Goal: Task Accomplishment & Management: Manage account settings

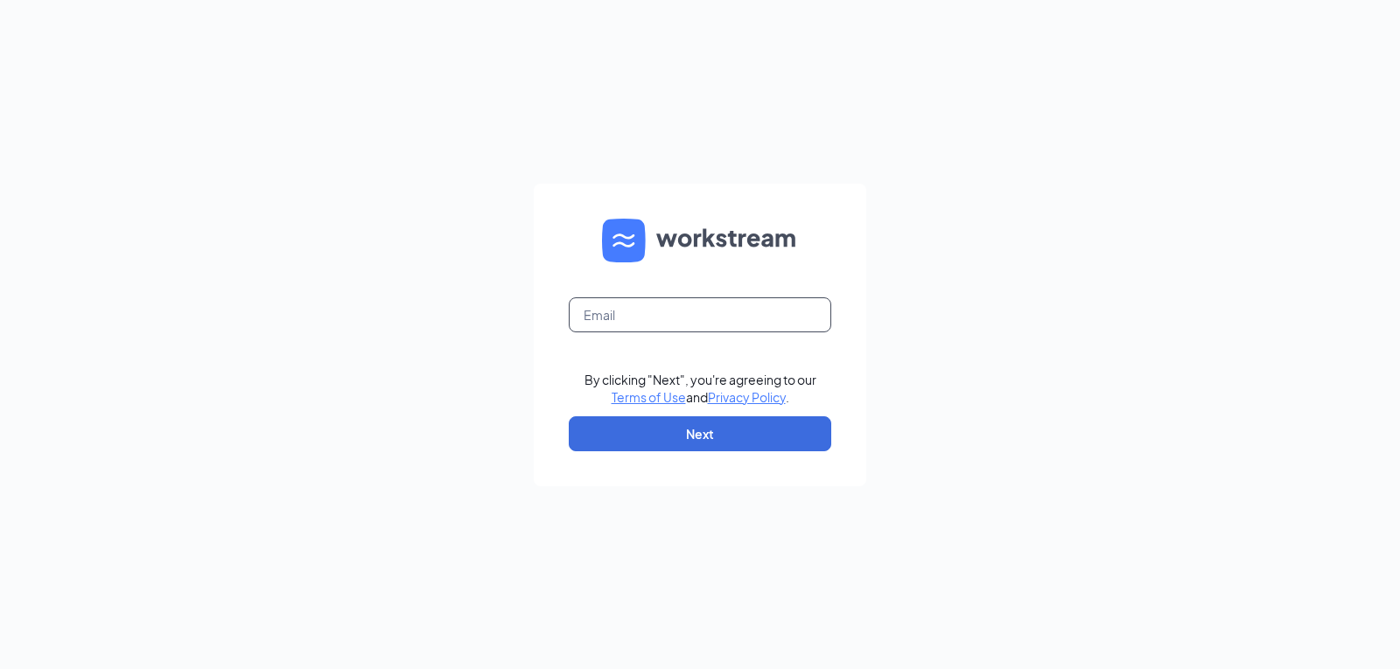
click at [689, 330] on input "text" at bounding box center [700, 315] width 263 height 35
type input "arbys8207@arbys.biz"
click at [707, 455] on form "arbys8207@arbys.biz By clicking "Next", you're agreeing to our Terms of Use and…" at bounding box center [700, 335] width 333 height 303
click at [707, 452] on form "arbys8207@arbys.biz By clicking "Next", you're agreeing to our Terms of Use and…" at bounding box center [700, 335] width 333 height 303
click at [707, 446] on button "Next" at bounding box center [700, 434] width 263 height 35
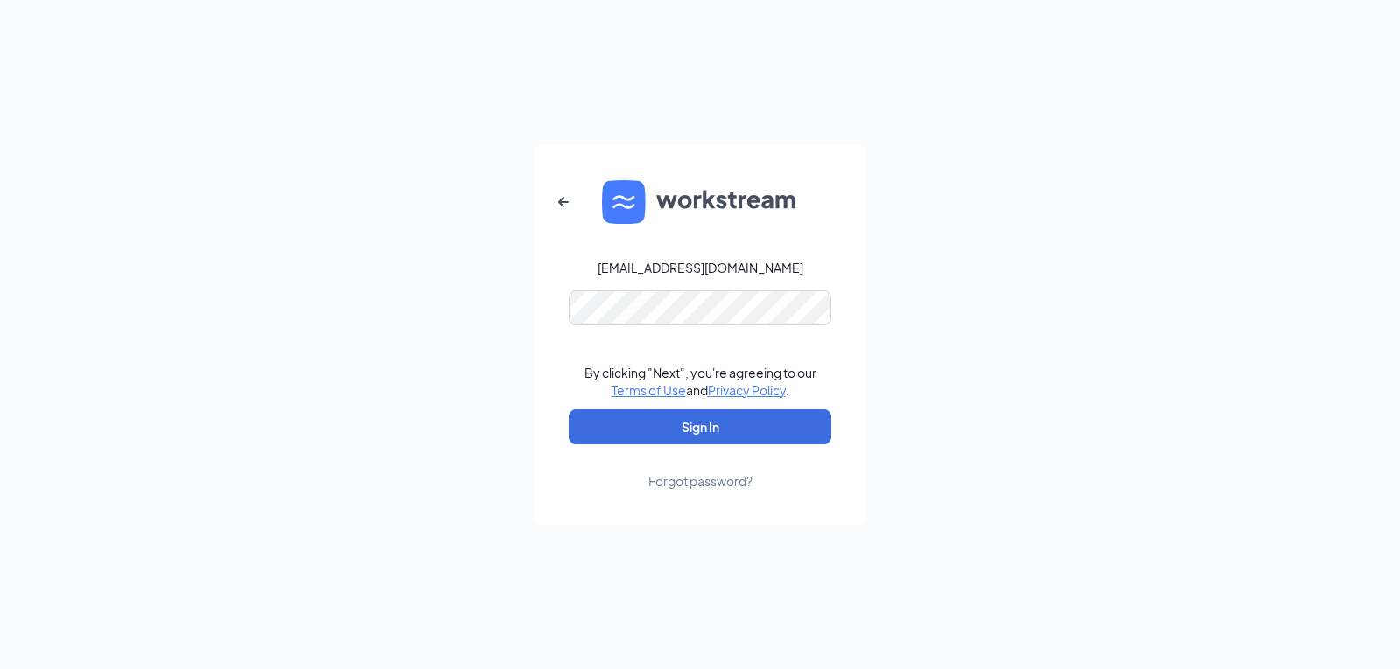
click at [683, 407] on form "arbys8207@arbys.biz By clicking "Next", you're agreeing to our Terms of Use and…" at bounding box center [700, 335] width 333 height 380
click at [683, 419] on button "Sign In" at bounding box center [700, 427] width 263 height 35
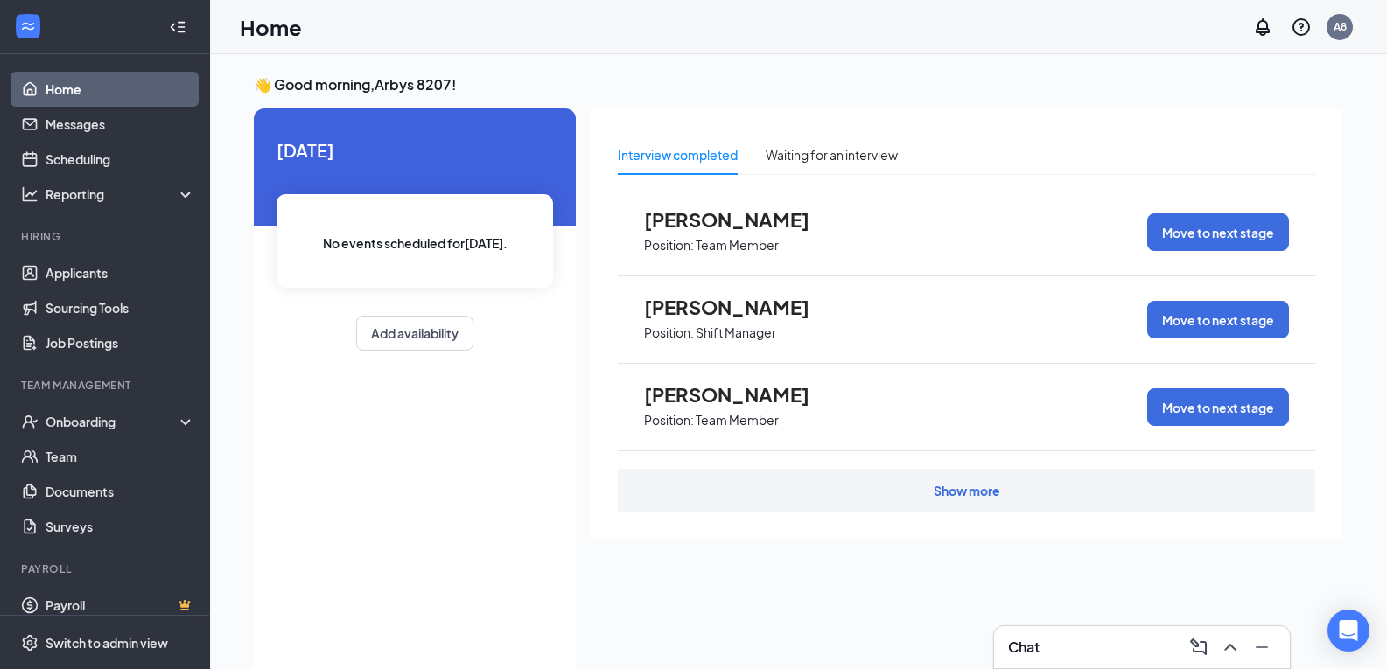
click at [957, 494] on div "Show more" at bounding box center [967, 491] width 67 height 18
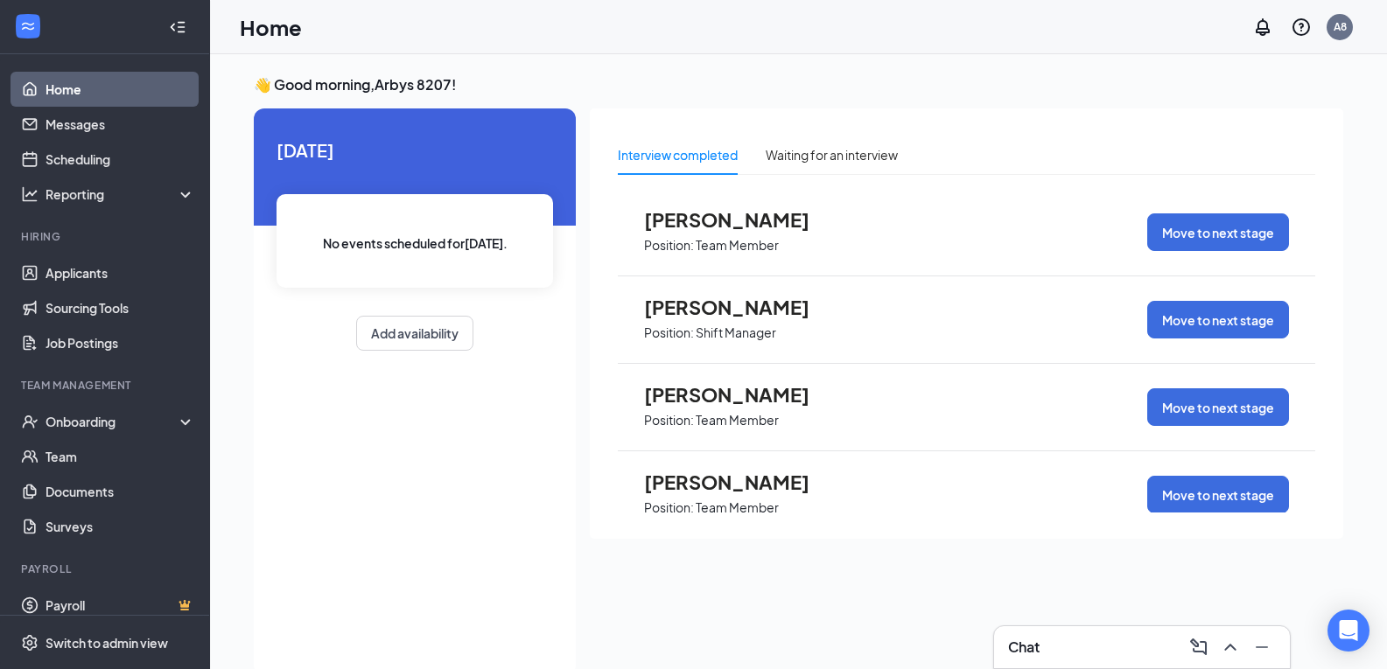
click at [959, 494] on div "[PERSON_NAME] Position: Team Member Move to next stage" at bounding box center [966, 496] width 697 height 88
click at [687, 481] on span "[PERSON_NAME]" at bounding box center [740, 482] width 193 height 23
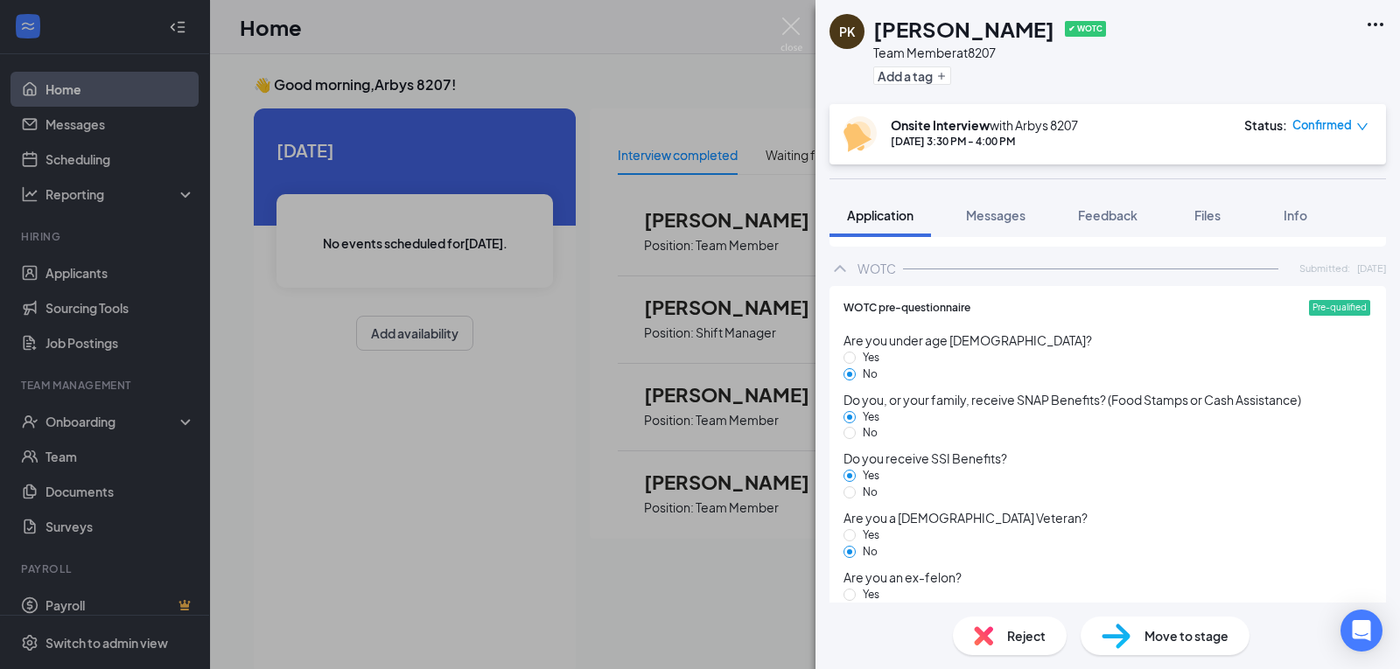
scroll to position [1994, 0]
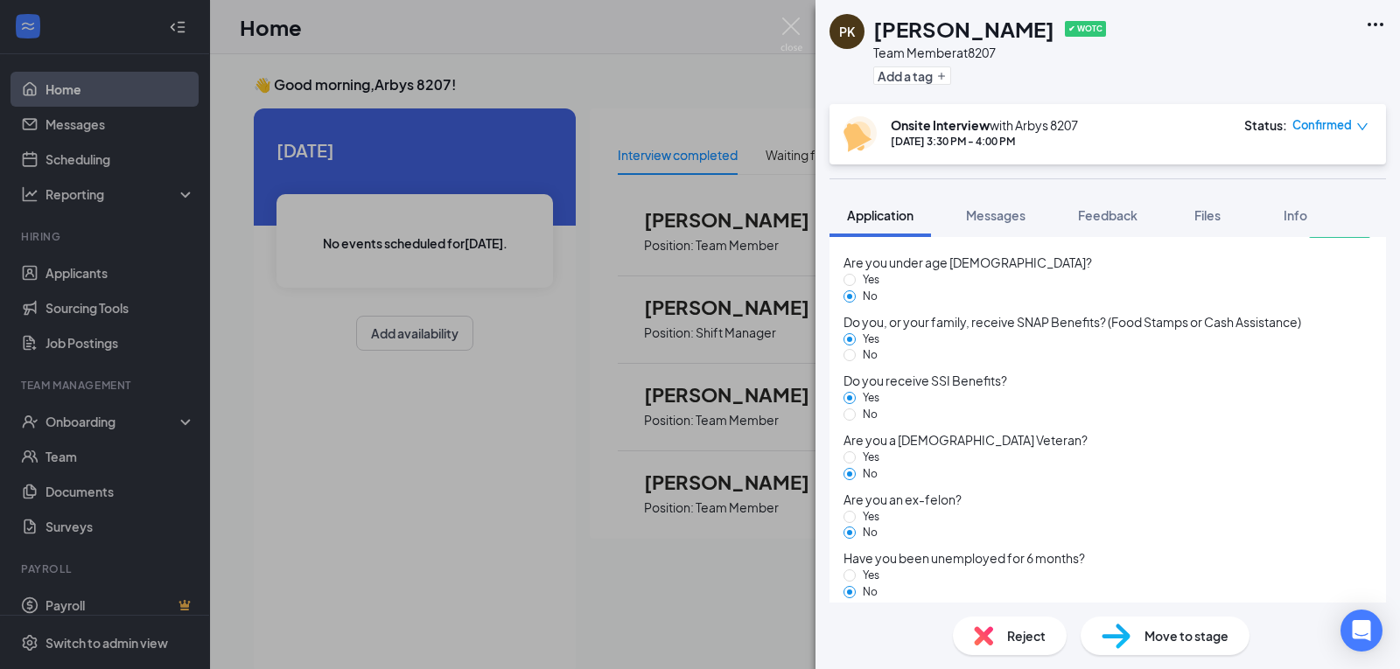
click at [995, 648] on div "Reject" at bounding box center [1010, 636] width 114 height 39
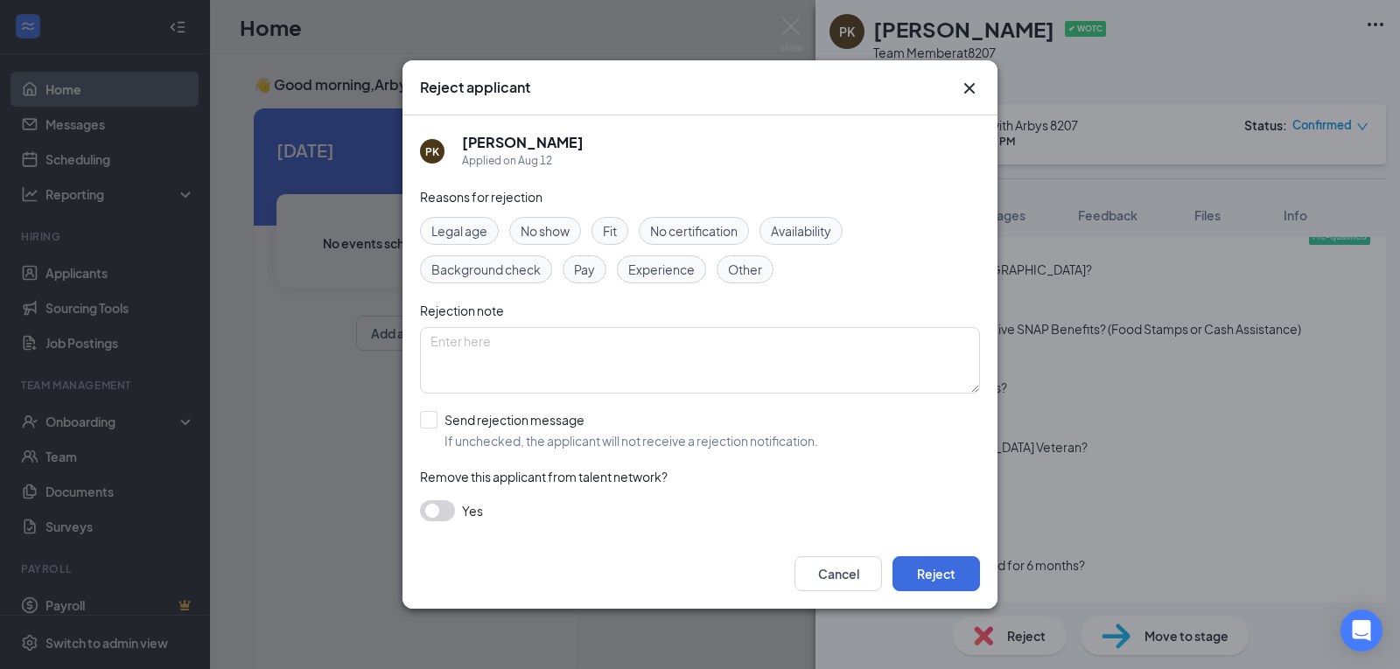
click at [614, 244] on div "Fit" at bounding box center [610, 231] width 37 height 28
click at [916, 567] on button "Reject" at bounding box center [937, 574] width 88 height 35
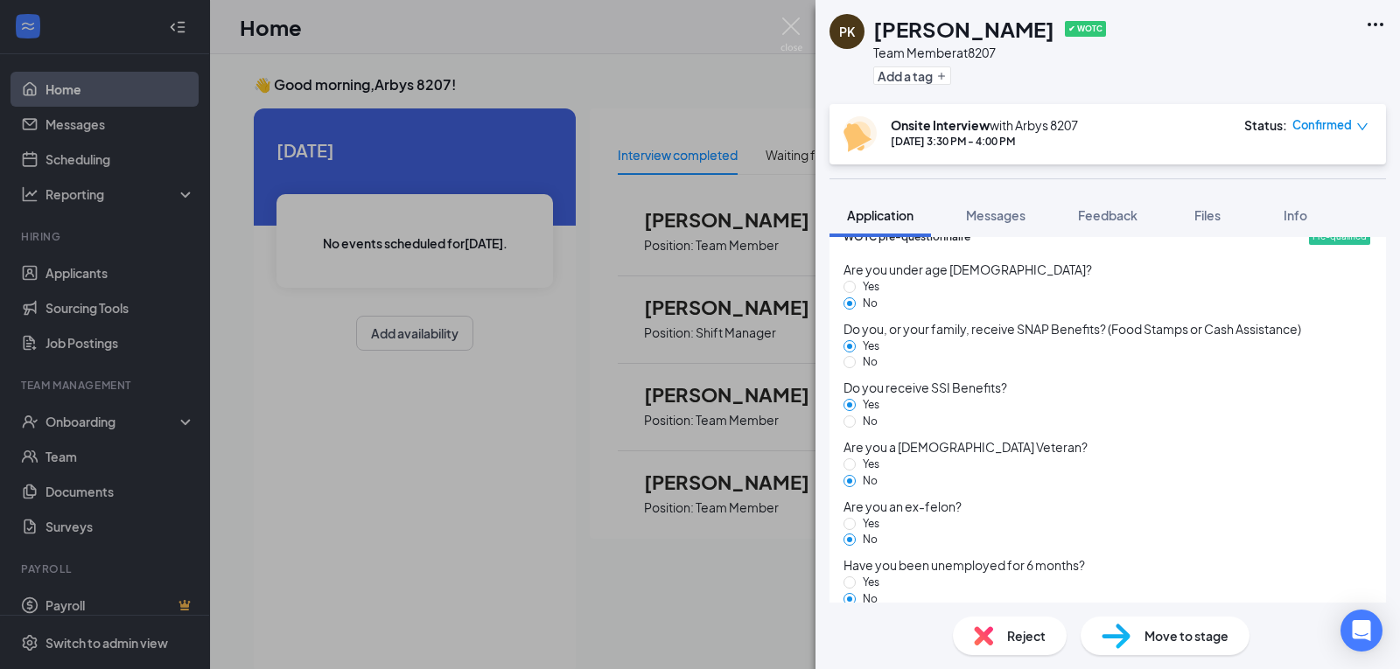
click at [838, 498] on div "WOTC pre-questionnaire Pre-qualified Are you under age [DEMOGRAPHIC_DATA]? Yes …" at bounding box center [1108, 418] width 557 height 407
click at [781, 50] on img at bounding box center [792, 35] width 22 height 34
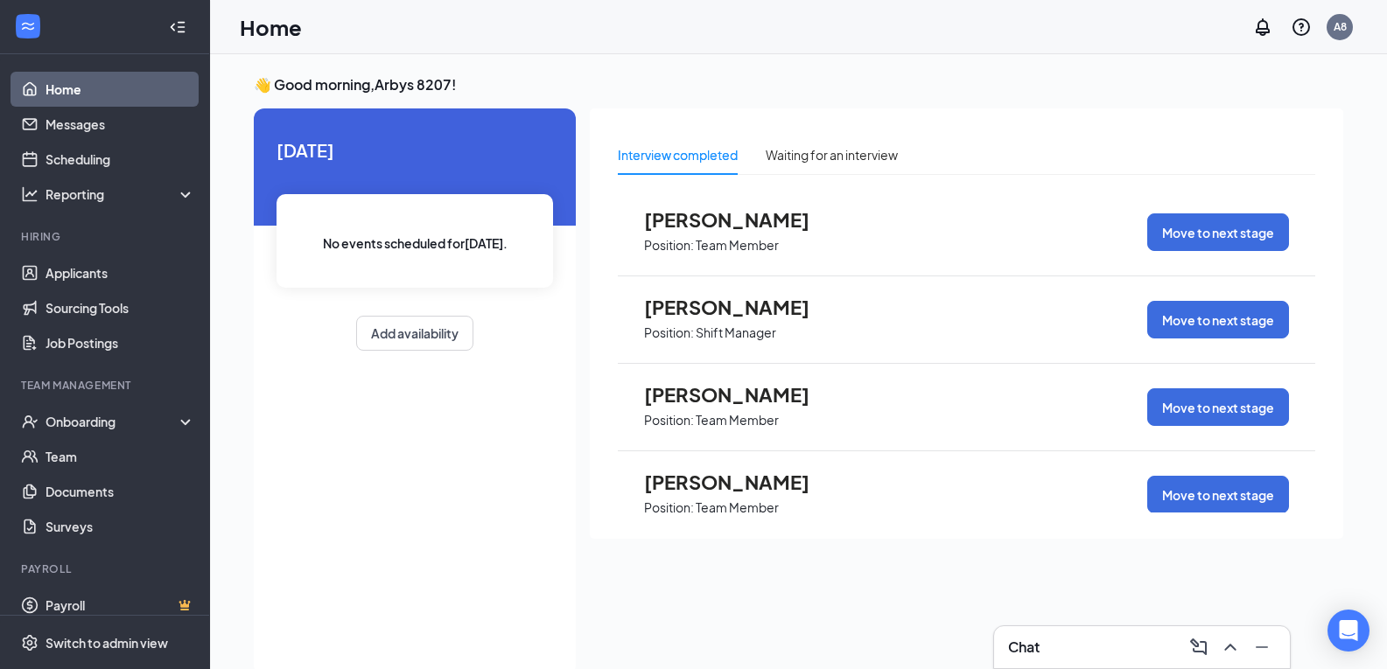
click at [818, 315] on span "[PERSON_NAME]" at bounding box center [740, 307] width 193 height 23
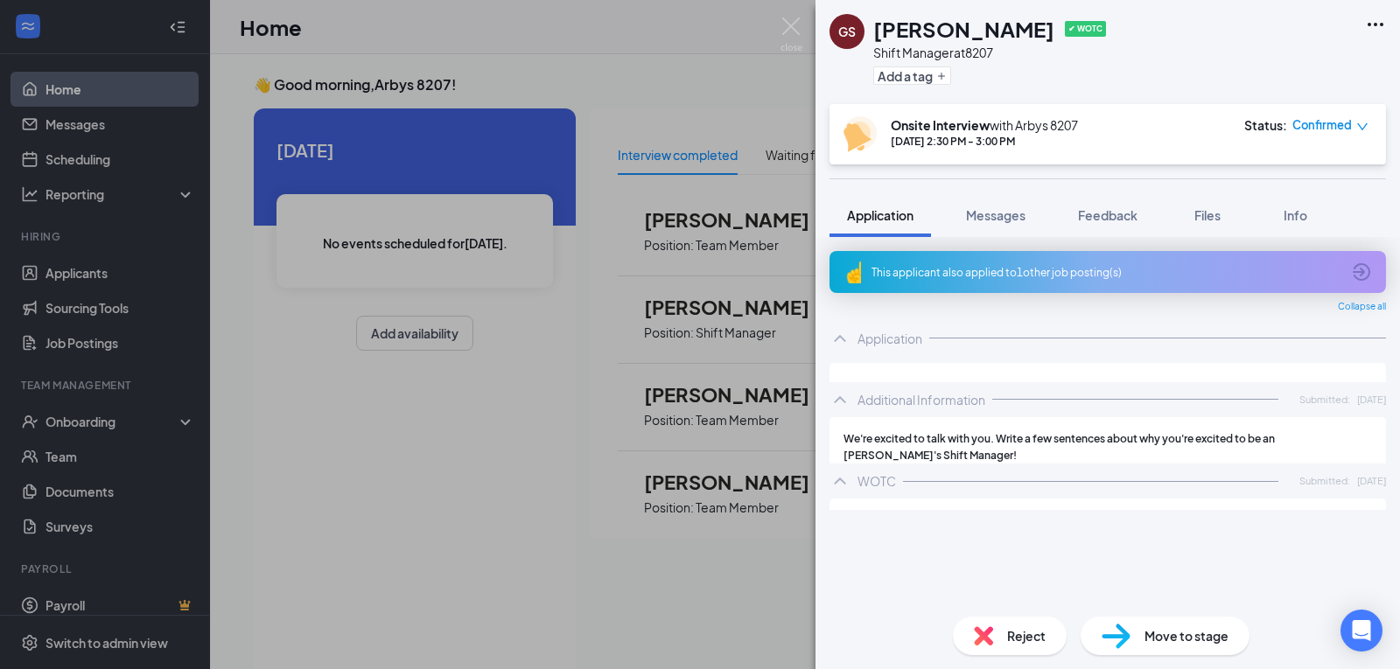
click at [1003, 627] on div "Reject" at bounding box center [1010, 636] width 114 height 39
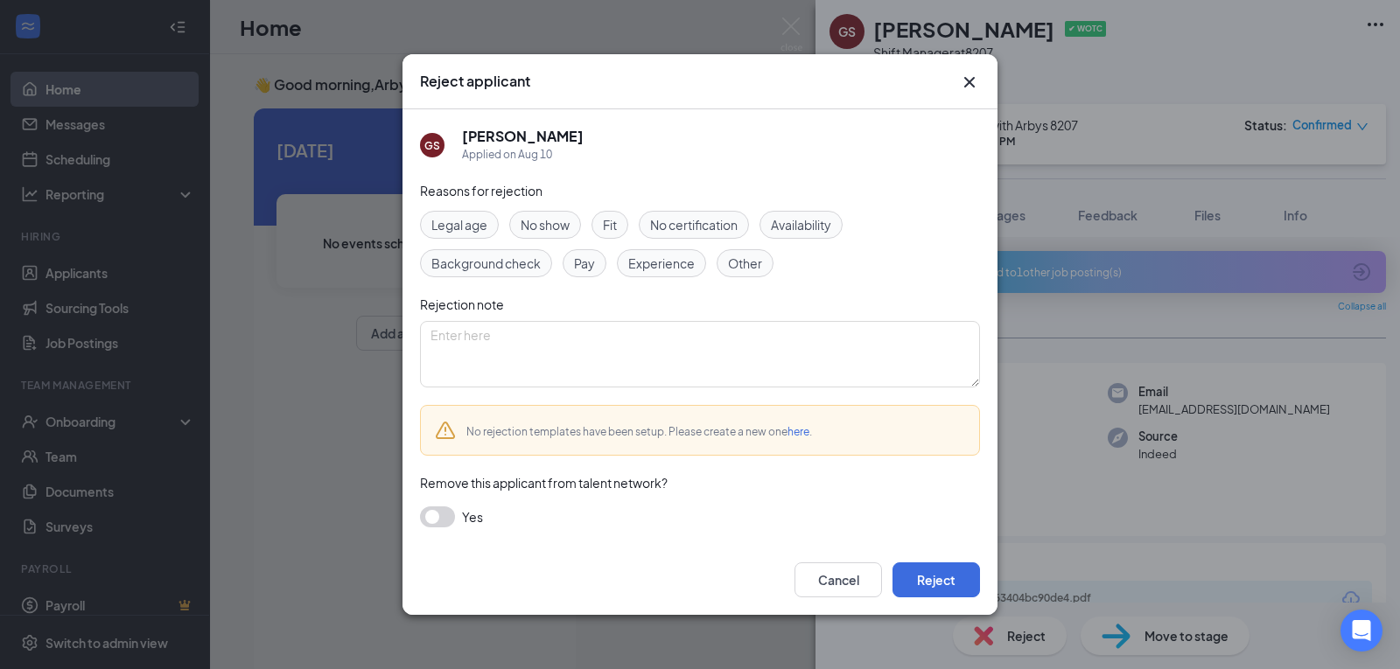
click at [526, 259] on span "Background check" at bounding box center [485, 263] width 109 height 19
click at [487, 261] on span "Background check" at bounding box center [485, 263] width 109 height 19
click at [508, 263] on span "Background check" at bounding box center [485, 263] width 109 height 19
click at [928, 577] on button "Reject" at bounding box center [937, 580] width 88 height 35
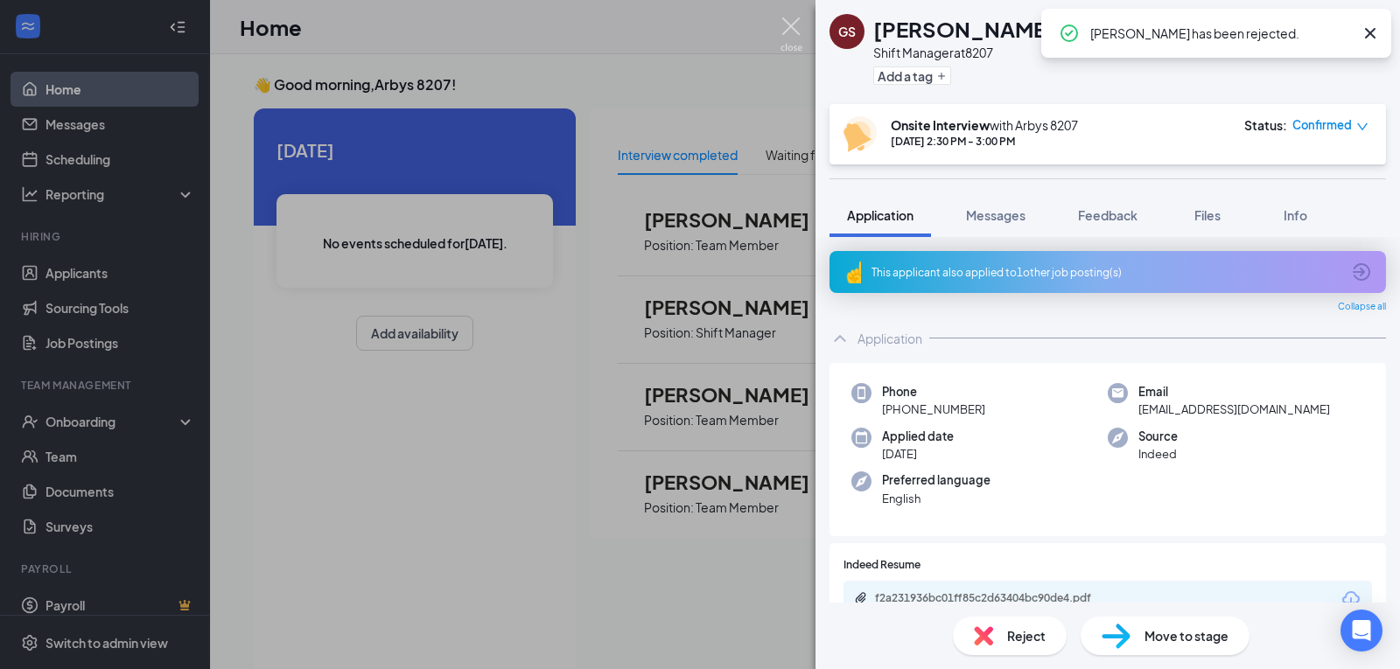
click at [801, 27] on img at bounding box center [792, 35] width 22 height 34
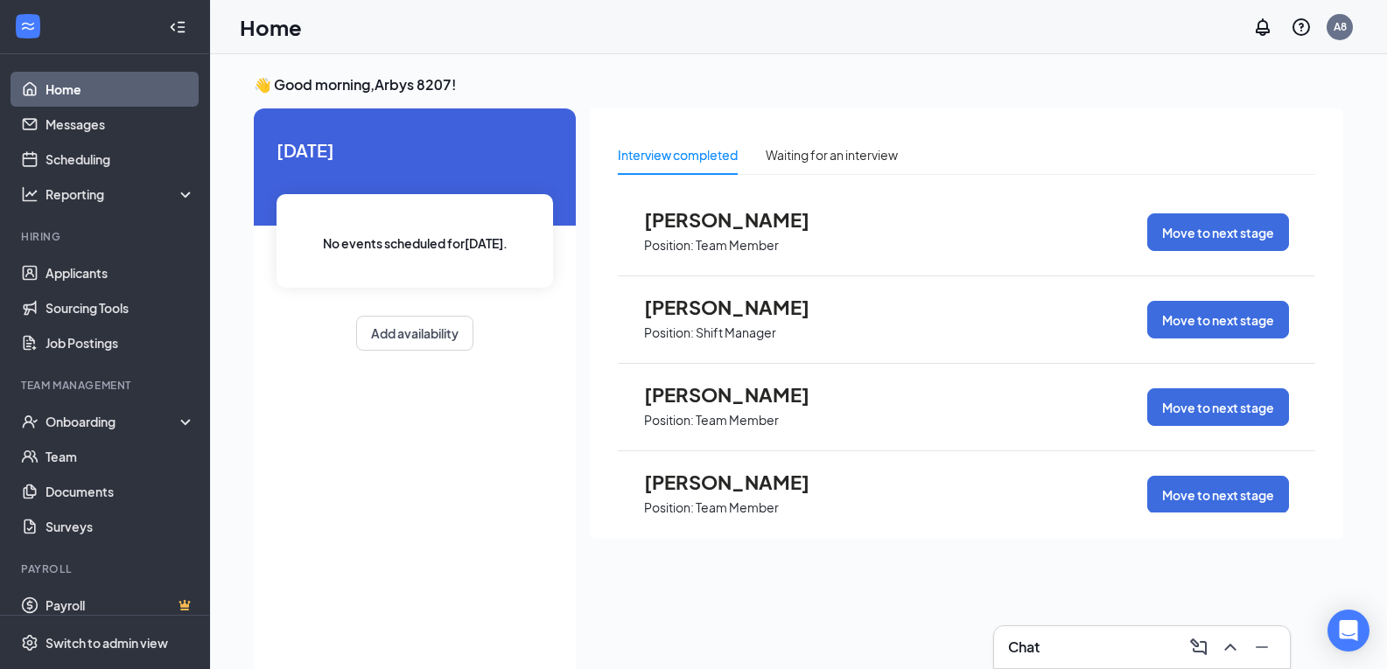
click at [792, 249] on span "Position: Team Member" at bounding box center [740, 244] width 193 height 26
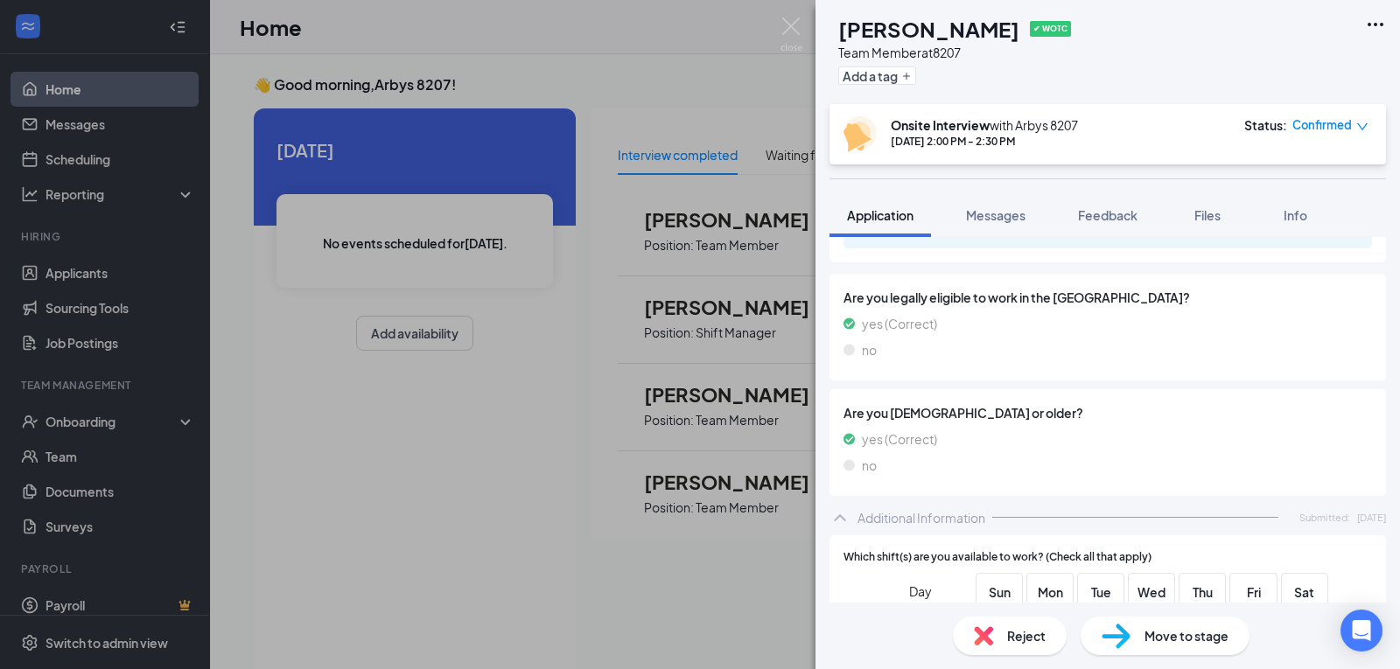
scroll to position [525, 0]
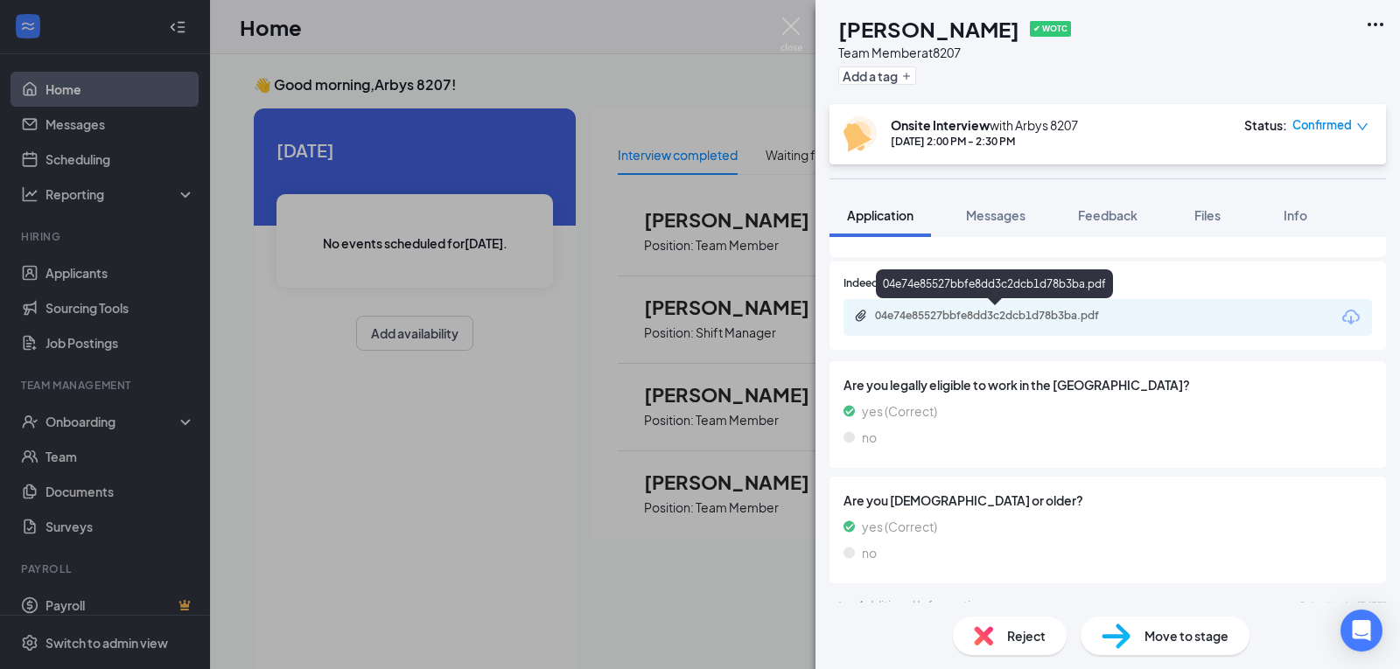
click at [977, 324] on div "04e74e85527bbfe8dd3c2dcb1d78b3ba.pdf" at bounding box center [996, 317] width 284 height 17
click at [1046, 633] on div "Reject" at bounding box center [1010, 636] width 114 height 39
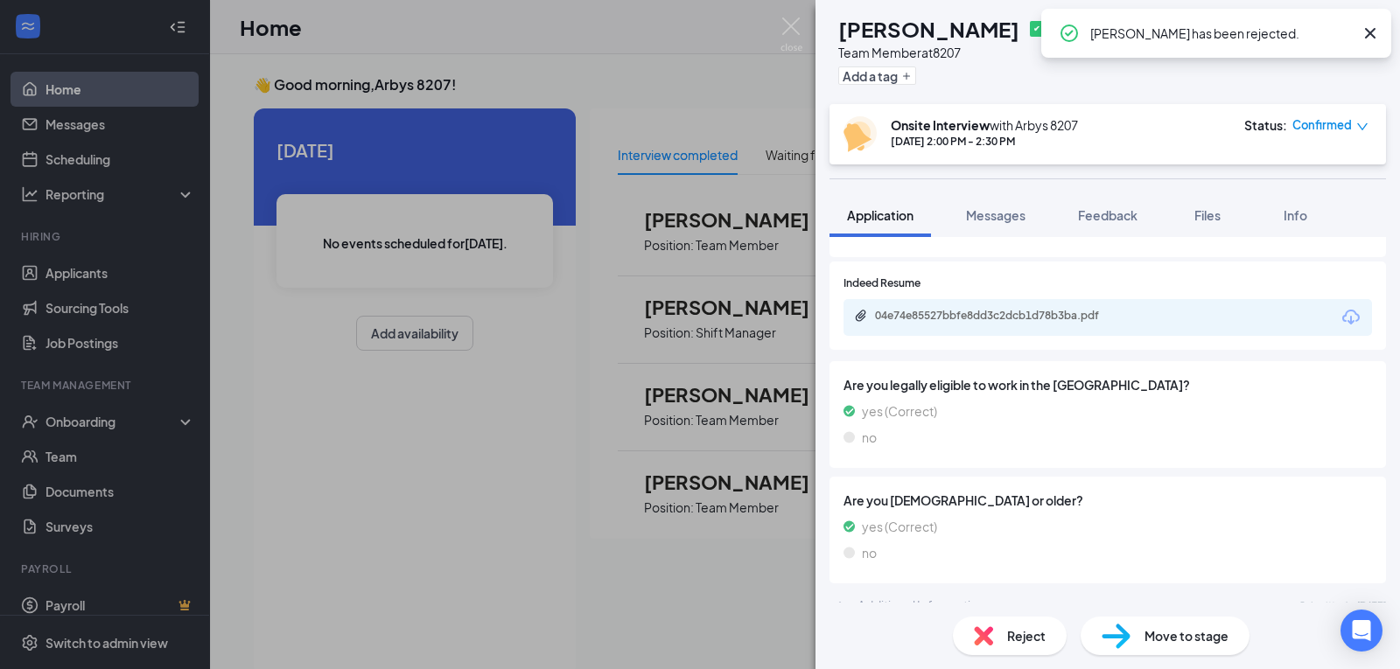
click at [741, 532] on div "MB [PERSON_NAME] ✔ WOTC Team Member at 8207 Add a tag Onsite Interview with [PE…" at bounding box center [700, 334] width 1400 height 669
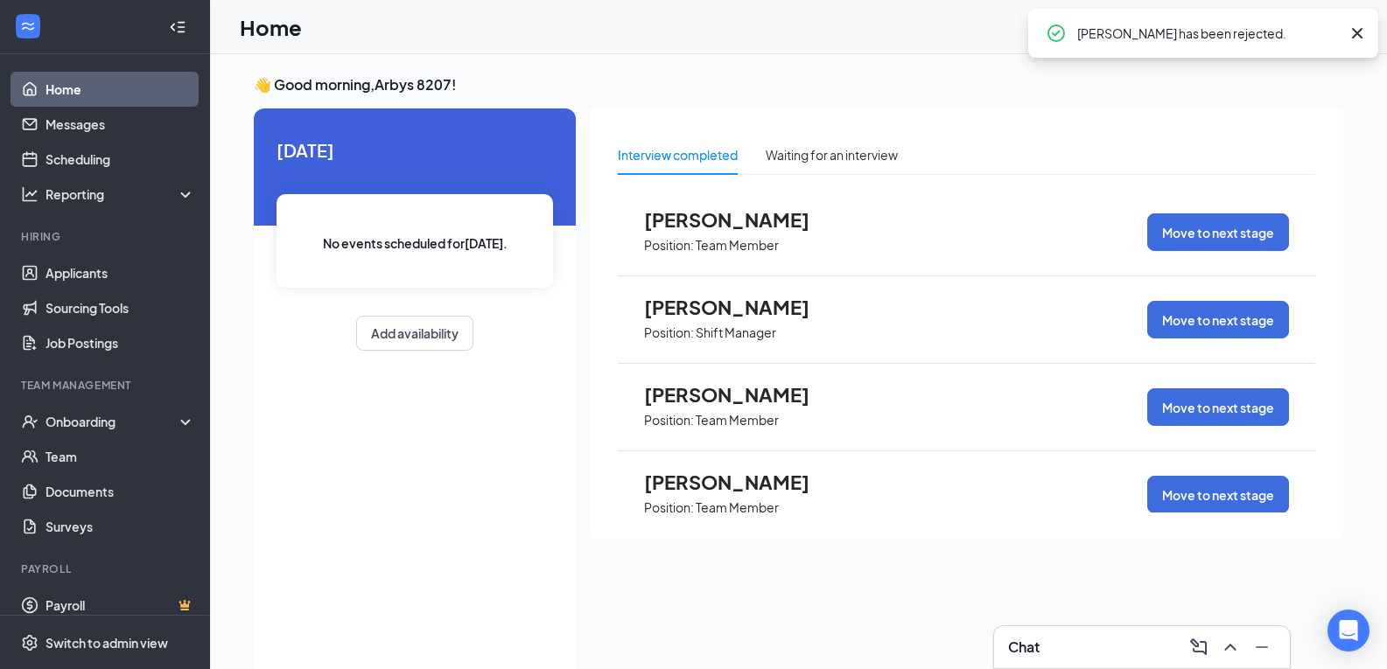
click at [722, 395] on span "[PERSON_NAME]" at bounding box center [740, 394] width 193 height 23
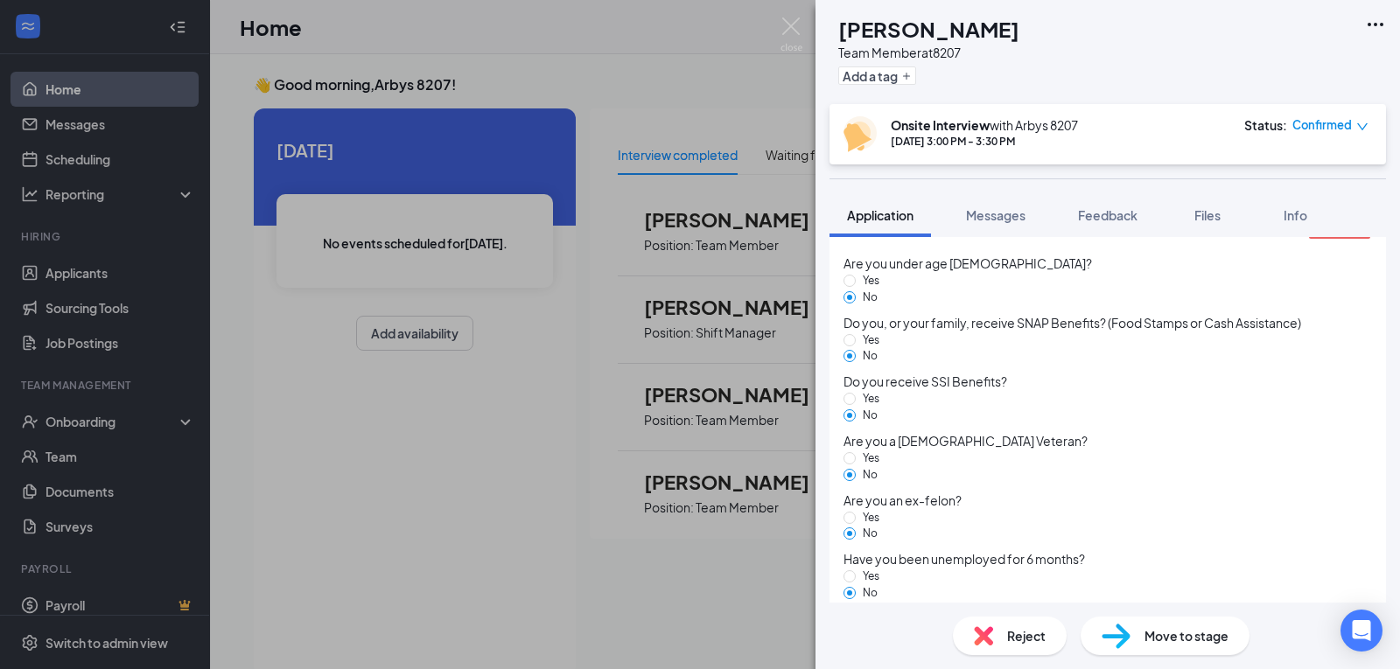
scroll to position [1994, 0]
click at [1035, 638] on span "Reject" at bounding box center [1026, 636] width 39 height 19
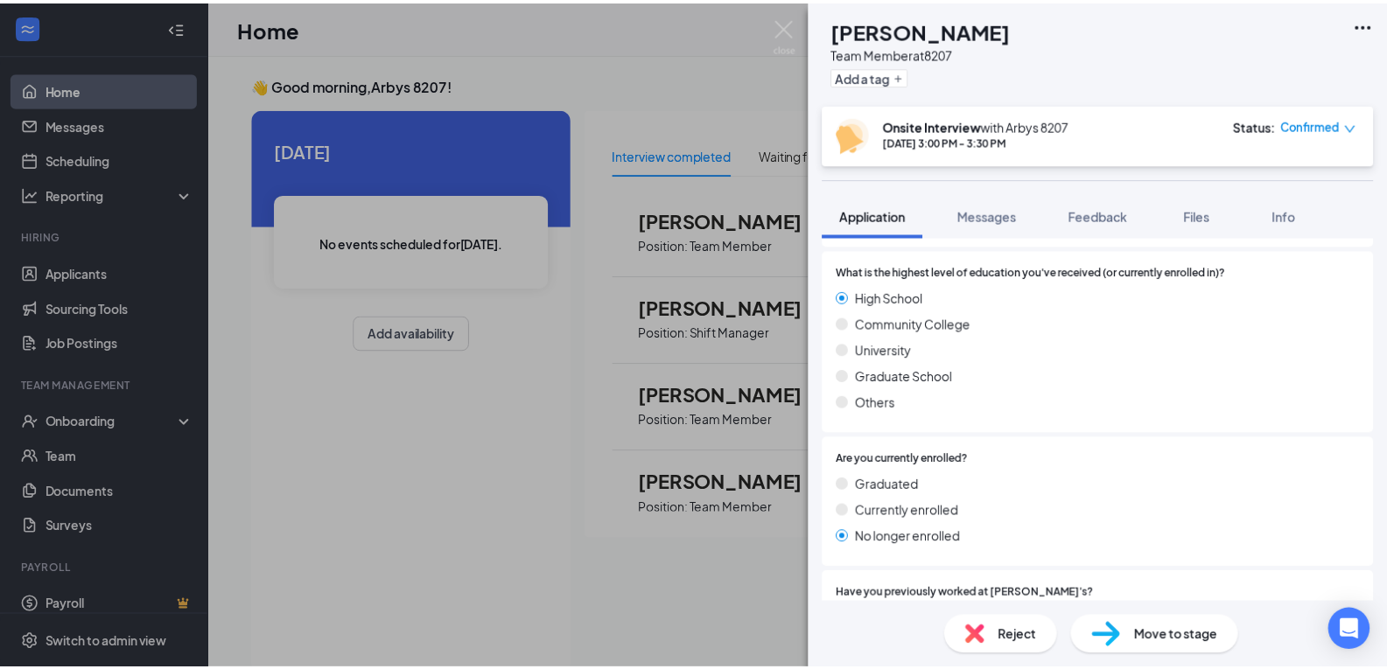
scroll to position [1225, 0]
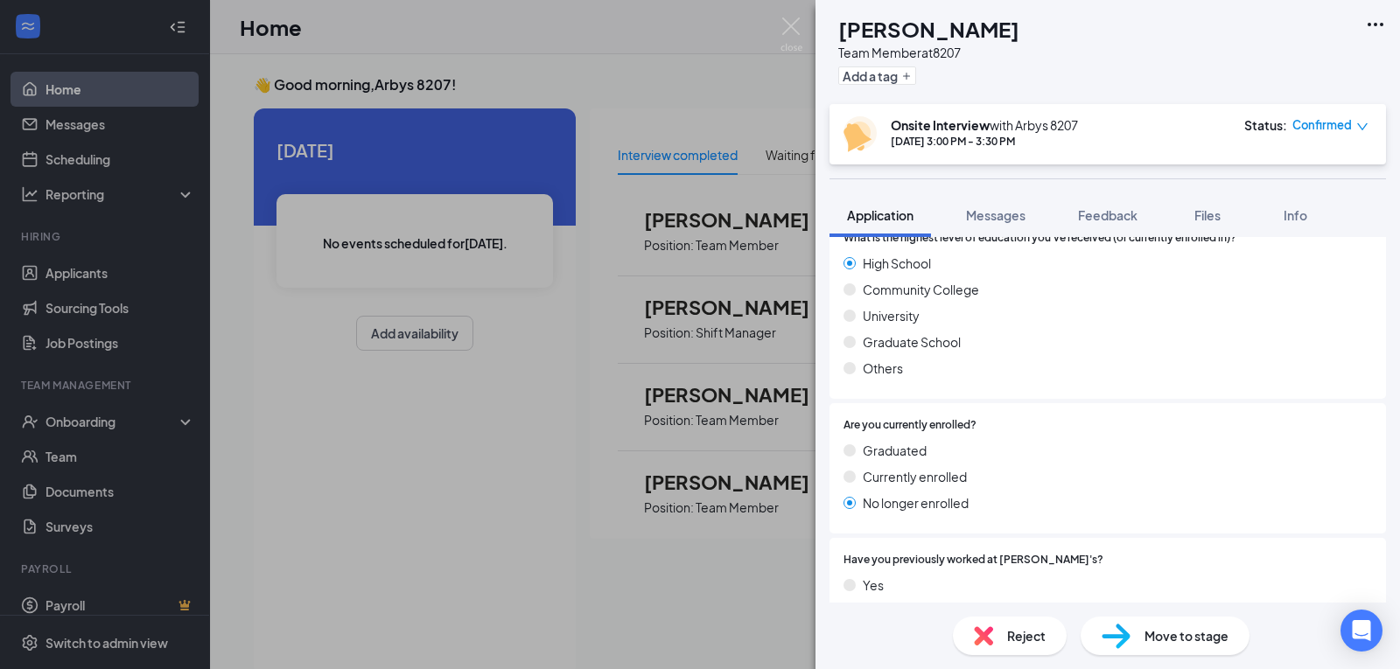
click at [677, 519] on div "AP [PERSON_NAME] Team Member at 8207 Add a tag Onsite Interview with [PERSON_NA…" at bounding box center [700, 334] width 1400 height 669
